Goal: Navigation & Orientation: Find specific page/section

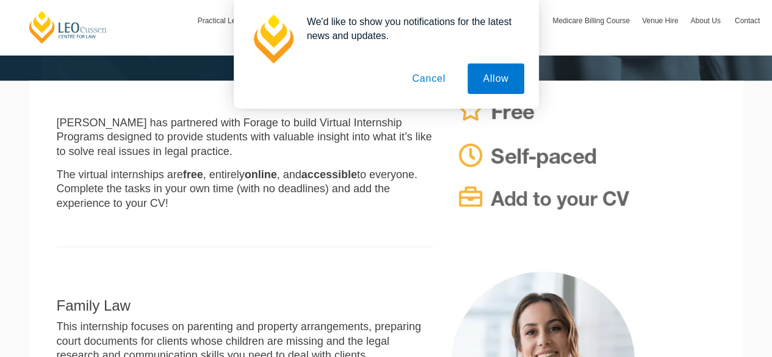
click at [428, 71] on button "Cancel" at bounding box center [428, 78] width 64 height 30
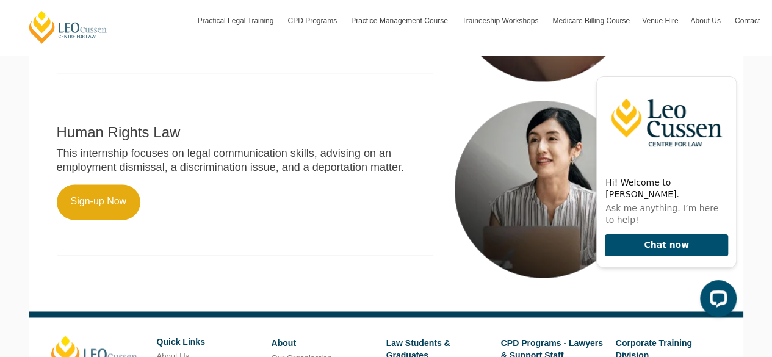
scroll to position [671, 0]
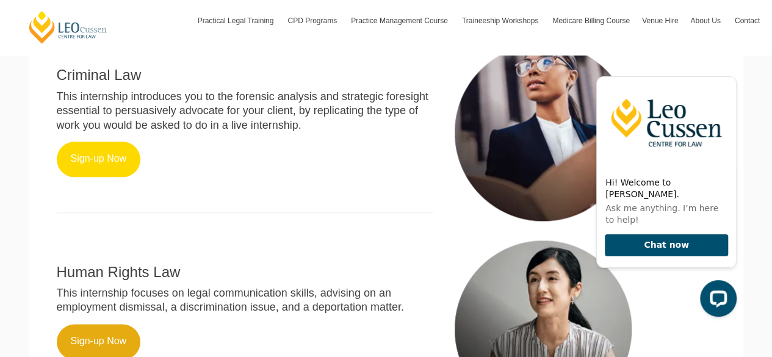
click at [116, 146] on link "Sign-up Now" at bounding box center [99, 159] width 84 height 35
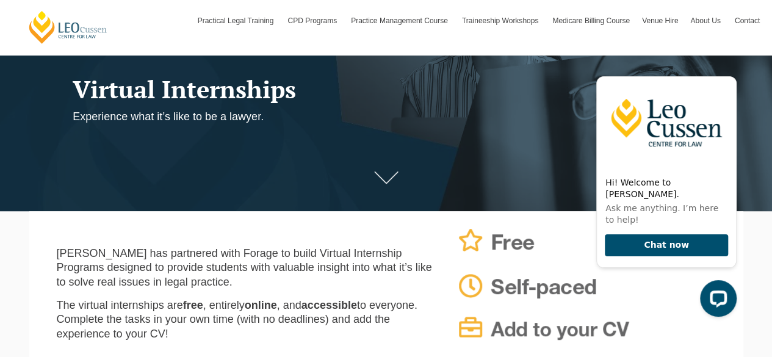
scroll to position [244, 0]
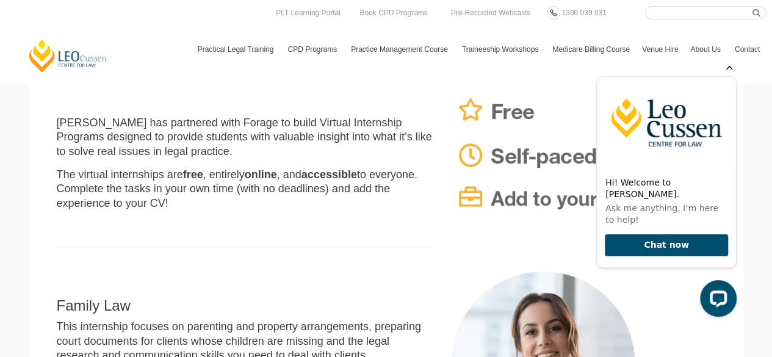
click at [726, 74] on icon "Hide greeting" at bounding box center [729, 66] width 15 height 15
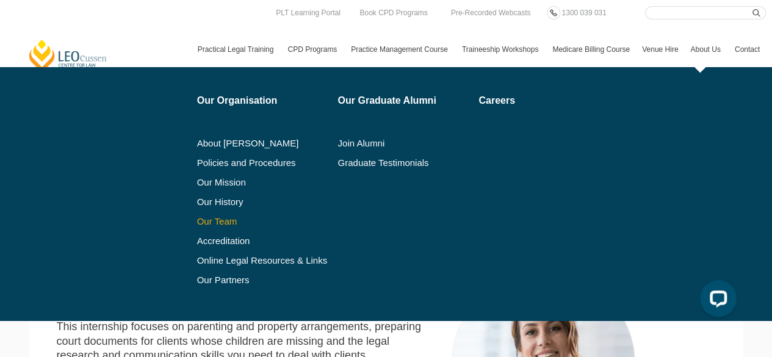
click at [232, 226] on link "Our Team" at bounding box center [263, 222] width 132 height 10
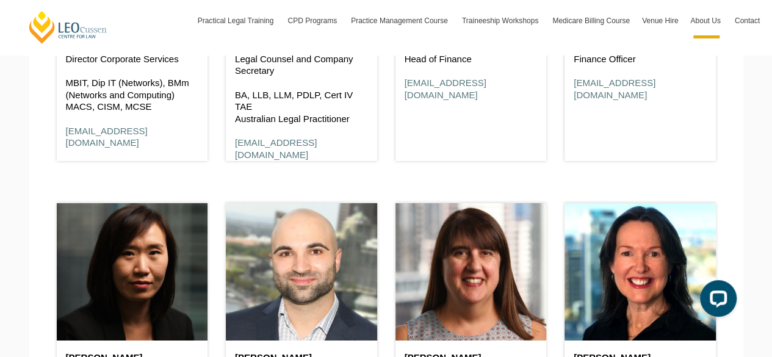
scroll to position [6707, 0]
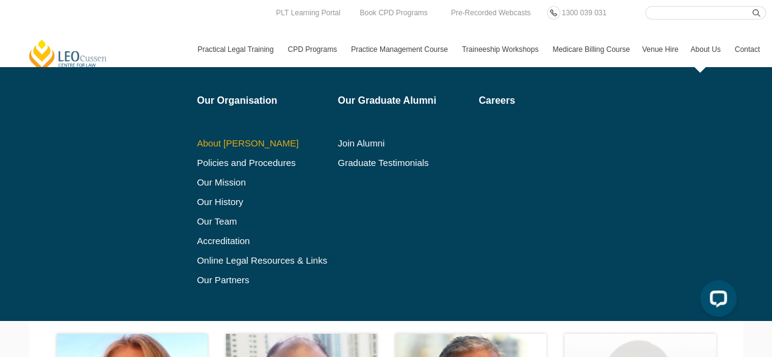
click at [251, 140] on link "About [PERSON_NAME]" at bounding box center [263, 143] width 132 height 10
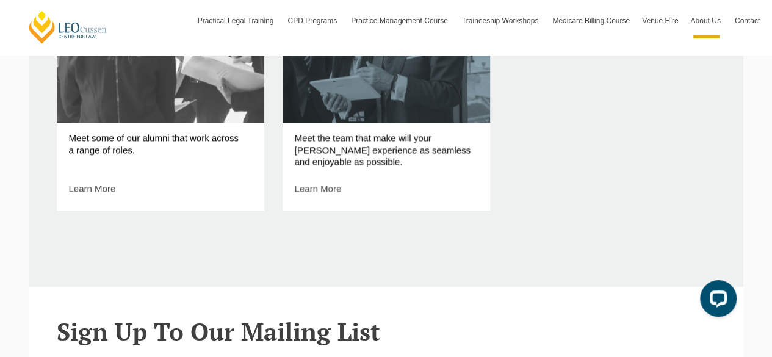
scroll to position [698, 0]
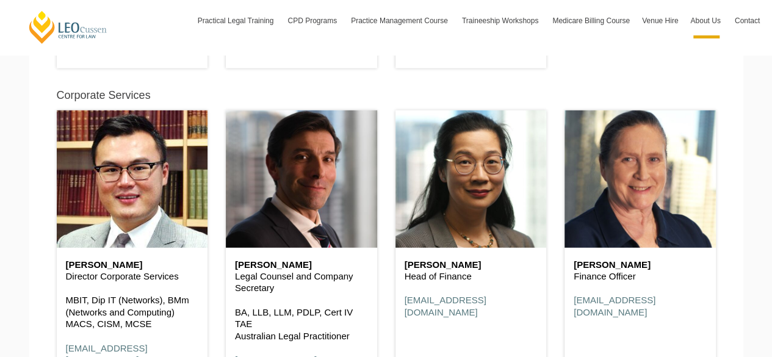
scroll to position [6489, 0]
